Goal: Information Seeking & Learning: Learn about a topic

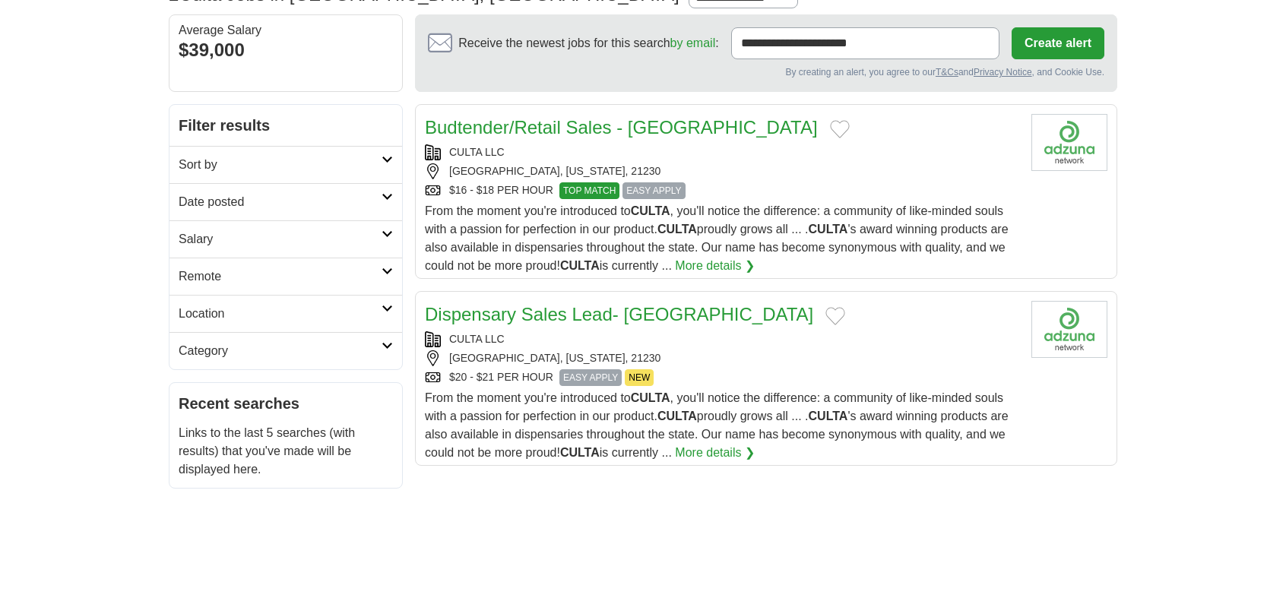
scroll to position [97, 0]
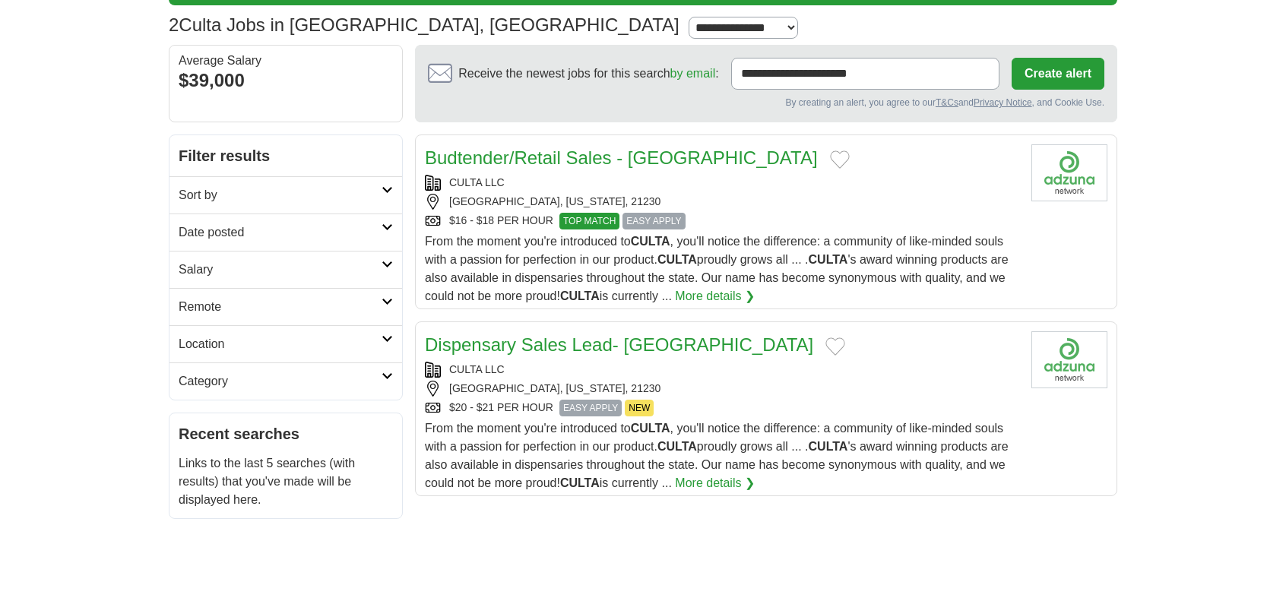
click at [825, 186] on div "CULTA LLC" at bounding box center [722, 183] width 594 height 16
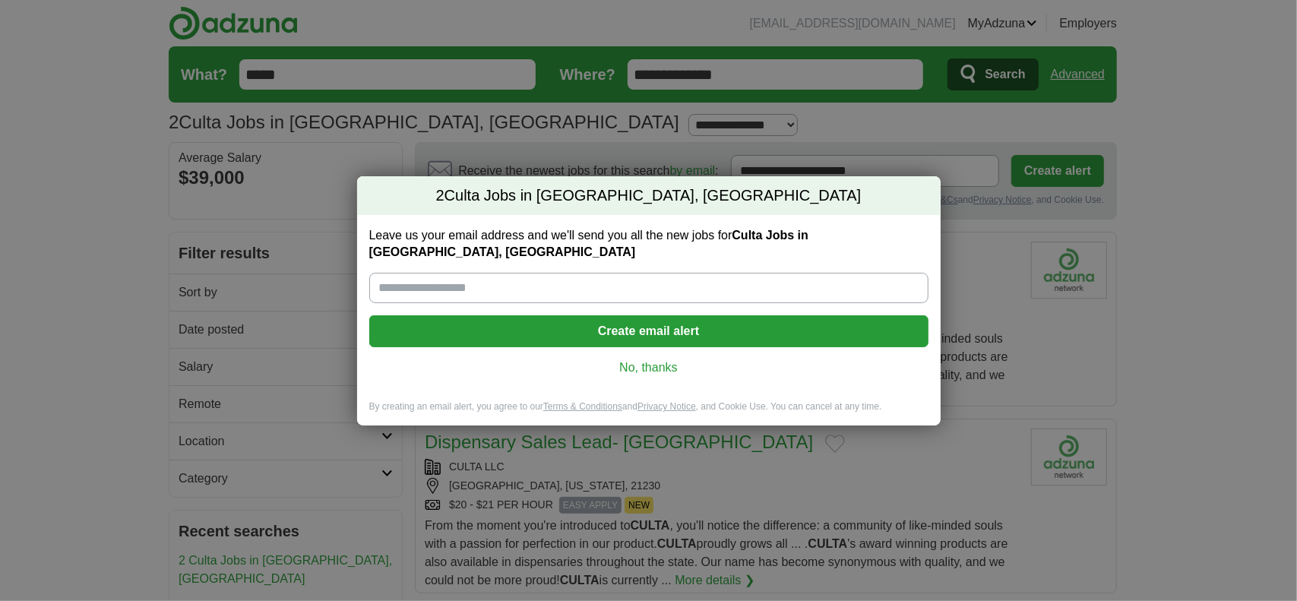
click at [657, 363] on link "No, thanks" at bounding box center [648, 367] width 535 height 17
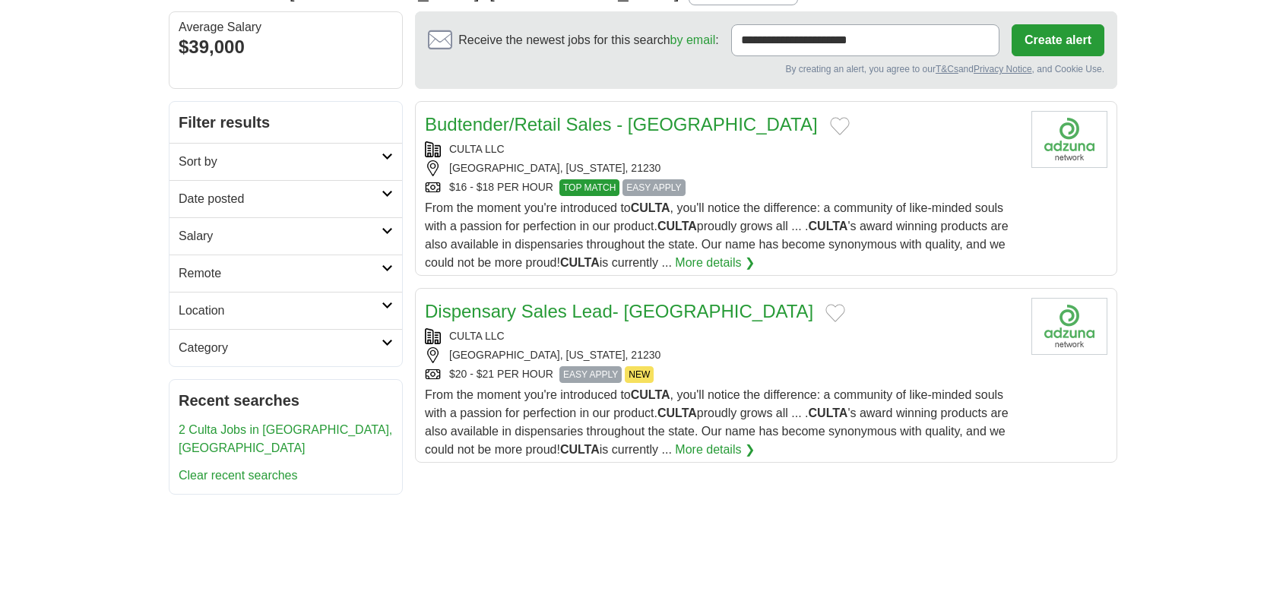
scroll to position [196, 0]
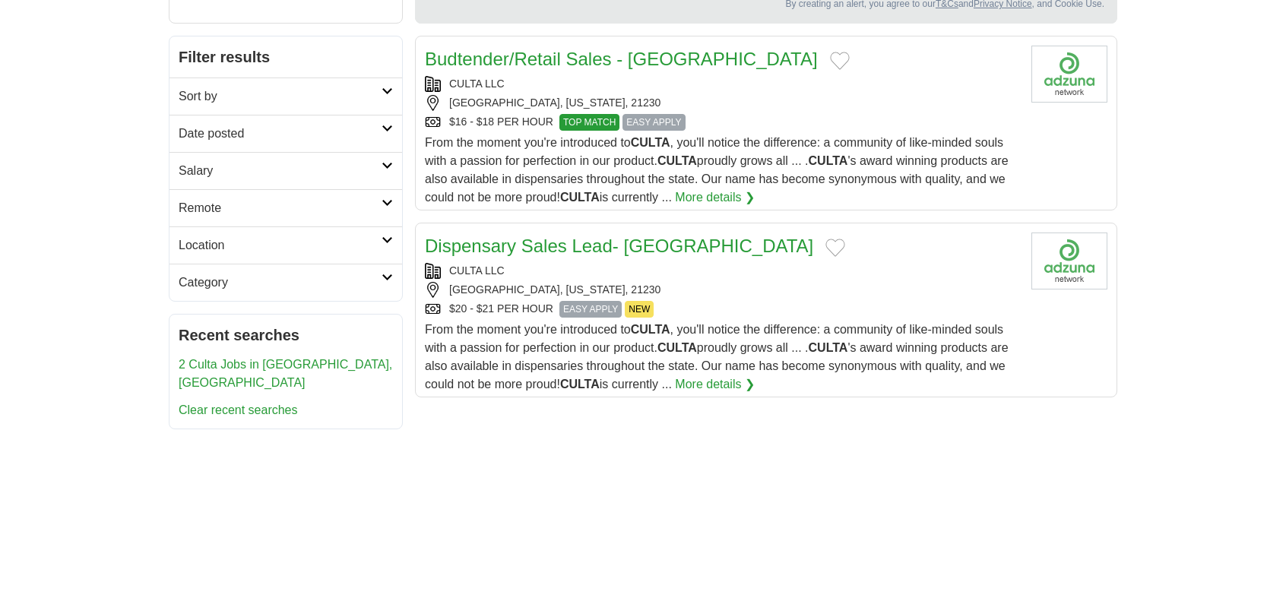
click at [728, 278] on div "CULTA LLC BALTIMORE, MARYLAND, 21230 $20 - $21 PER HOUR EASY APPLY NEW" at bounding box center [722, 290] width 594 height 55
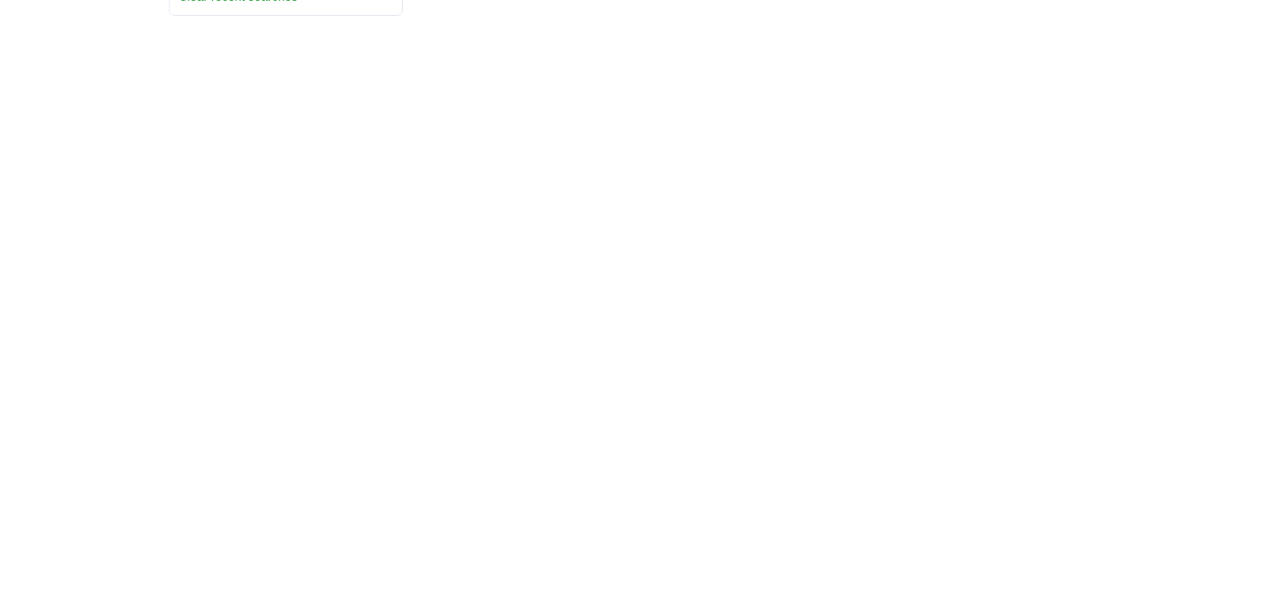
scroll to position [0, 0]
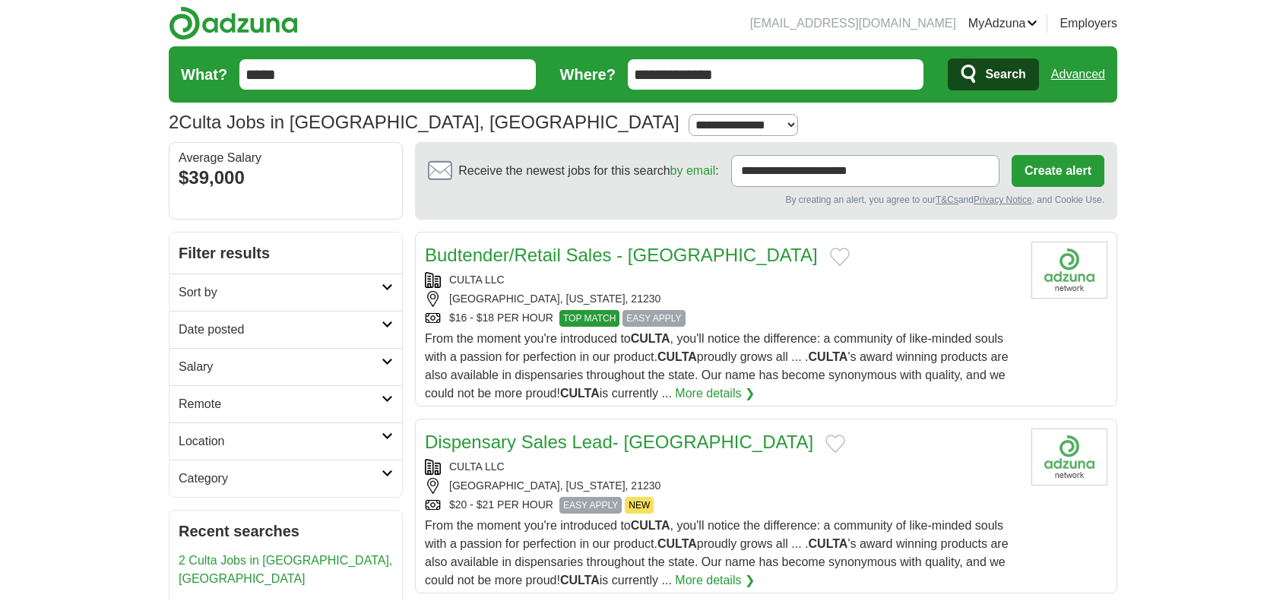
click at [0, 0] on link "Logout" at bounding box center [0, 0] width 0 height 0
